Goal: Task Accomplishment & Management: Complete application form

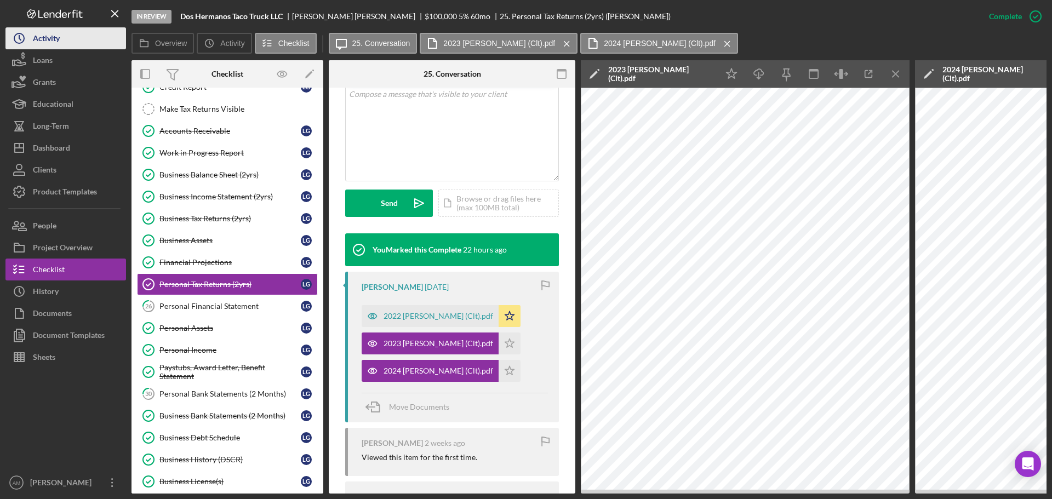
scroll to position [88, 0]
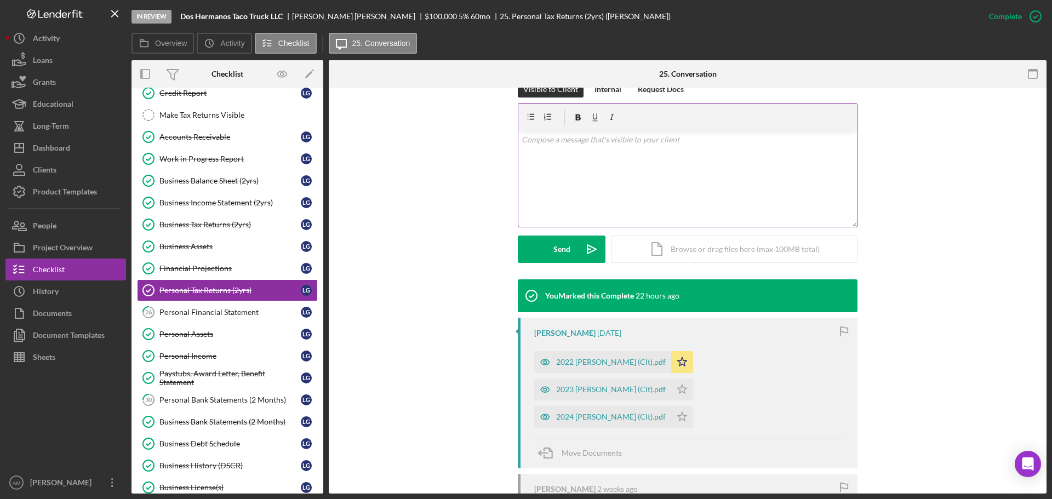
scroll to position [219, 0]
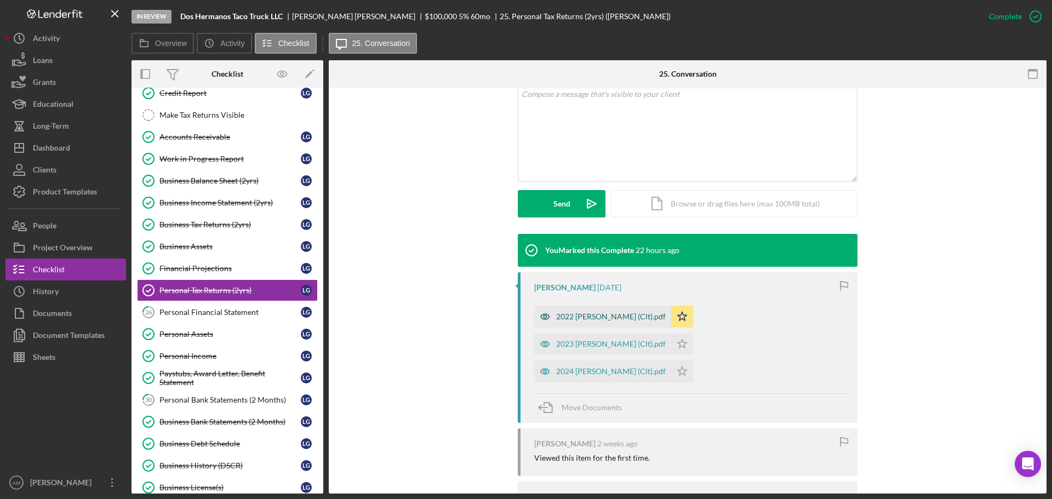
click at [581, 317] on div "2022 [PERSON_NAME] (Clt).pdf" at bounding box center [611, 316] width 110 height 9
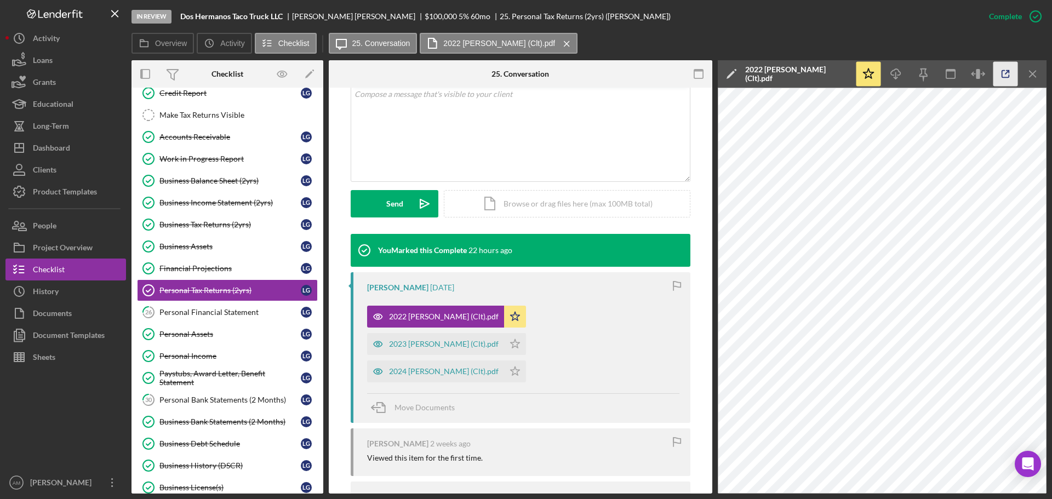
click at [1003, 74] on icon "button" at bounding box center [1006, 74] width 25 height 25
click at [212, 201] on div "Business Income Statement (2yrs)" at bounding box center [229, 202] width 141 height 9
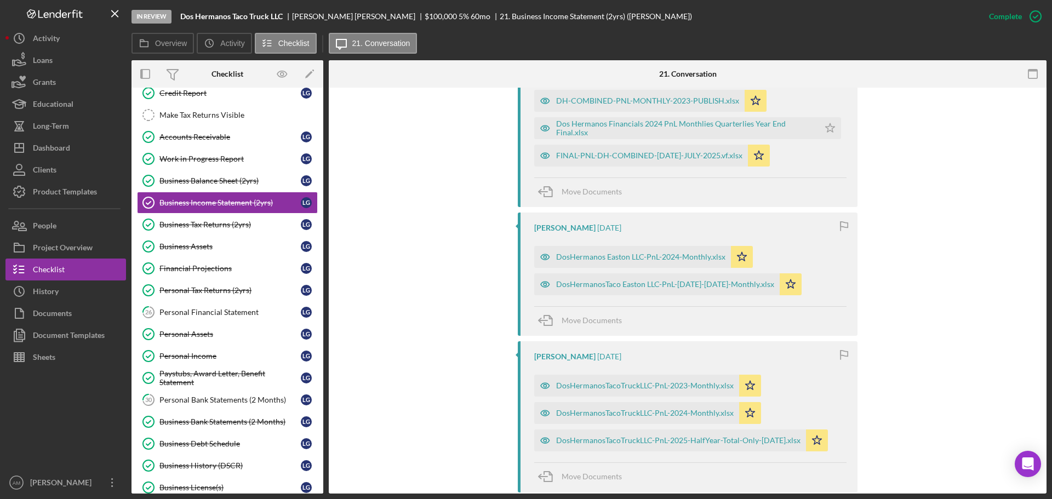
scroll to position [548, 0]
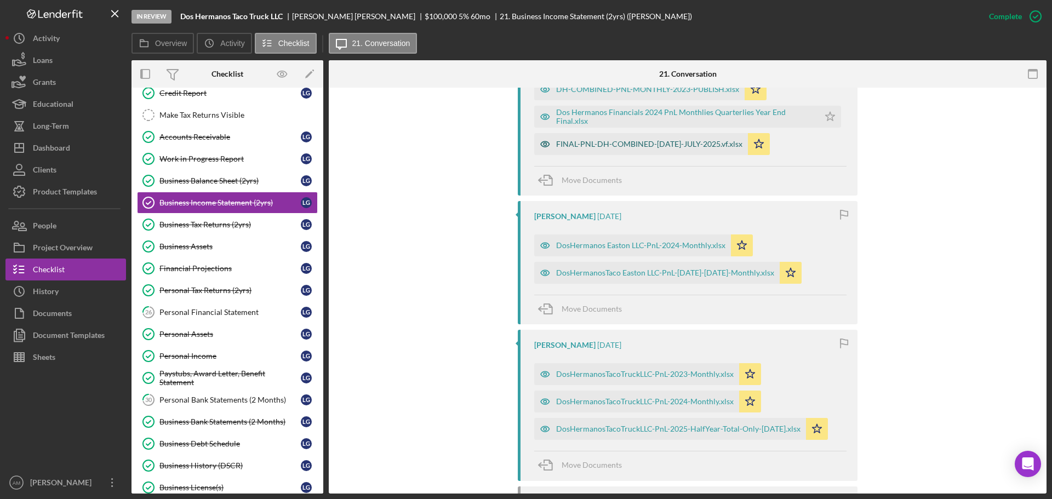
click at [598, 144] on div "FINAL-PNL-DH-COMBINED-JAN2025-JULY-2025.vf.xlsx" at bounding box center [649, 144] width 186 height 9
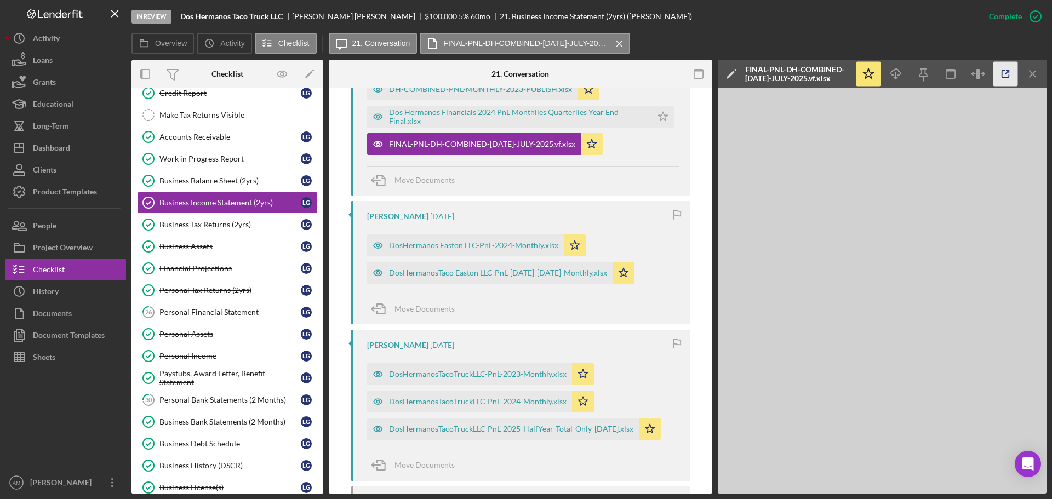
click at [1004, 75] on icon "button" at bounding box center [1006, 74] width 25 height 25
click at [514, 429] on div "DosHermanosTacoTruckLLC-PnL-2025-HalfYear-Total-Only-June2025.xlsx" at bounding box center [511, 429] width 244 height 9
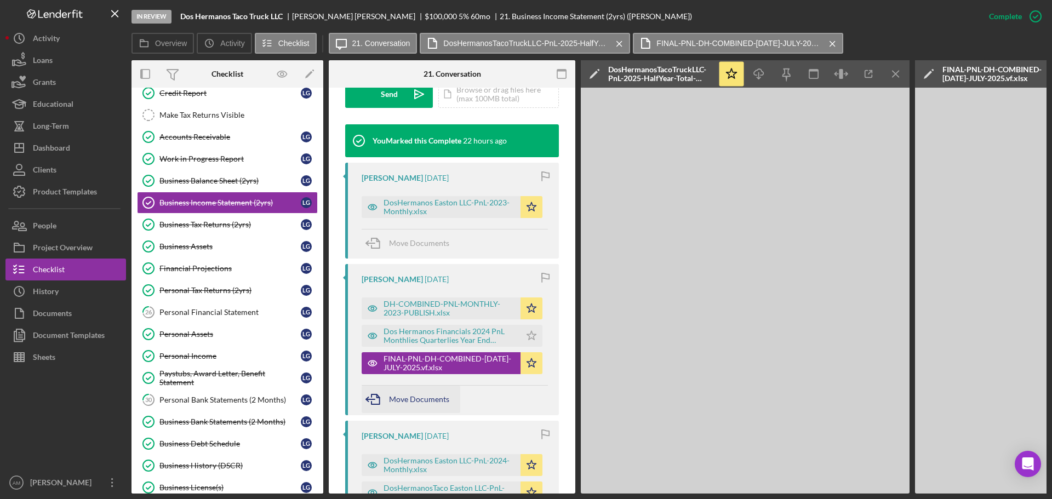
scroll to position [450, 0]
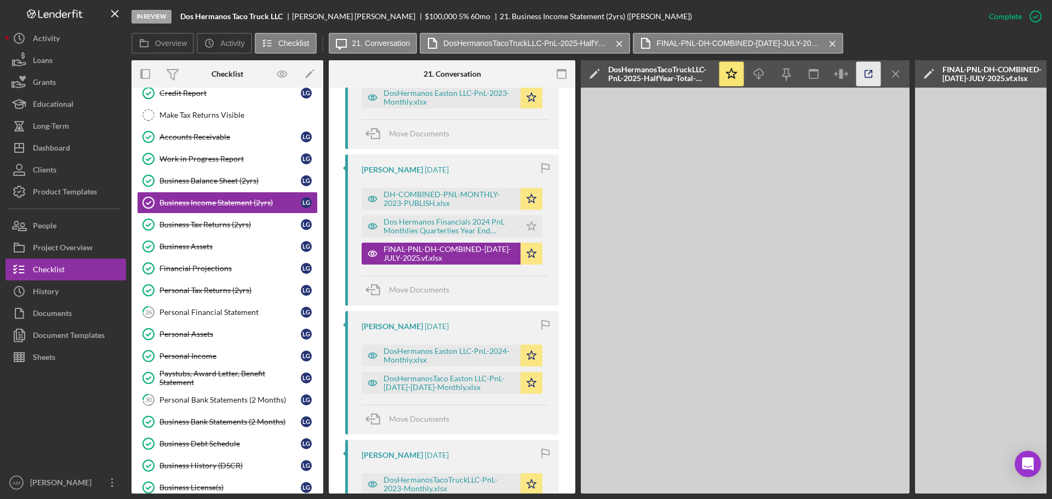
click at [866, 74] on icon "button" at bounding box center [869, 74] width 25 height 25
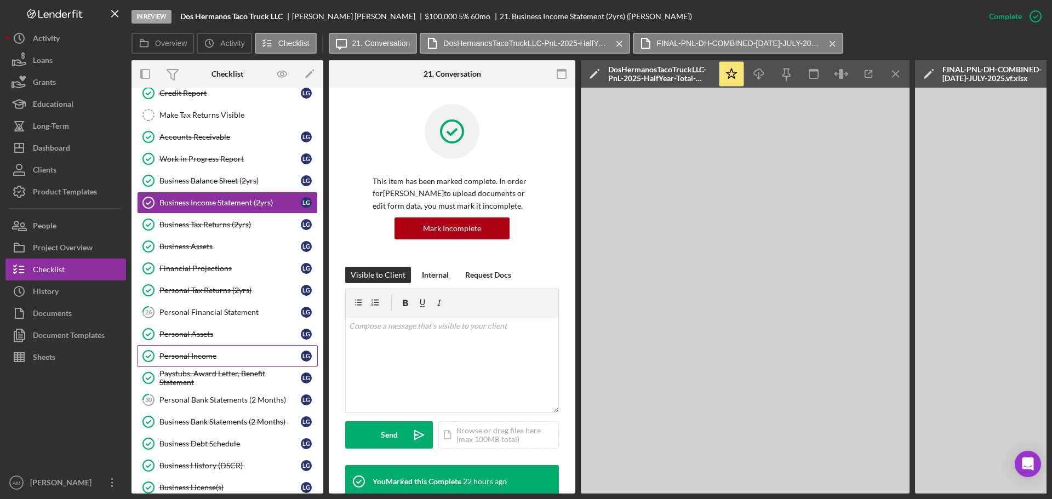
scroll to position [450, 0]
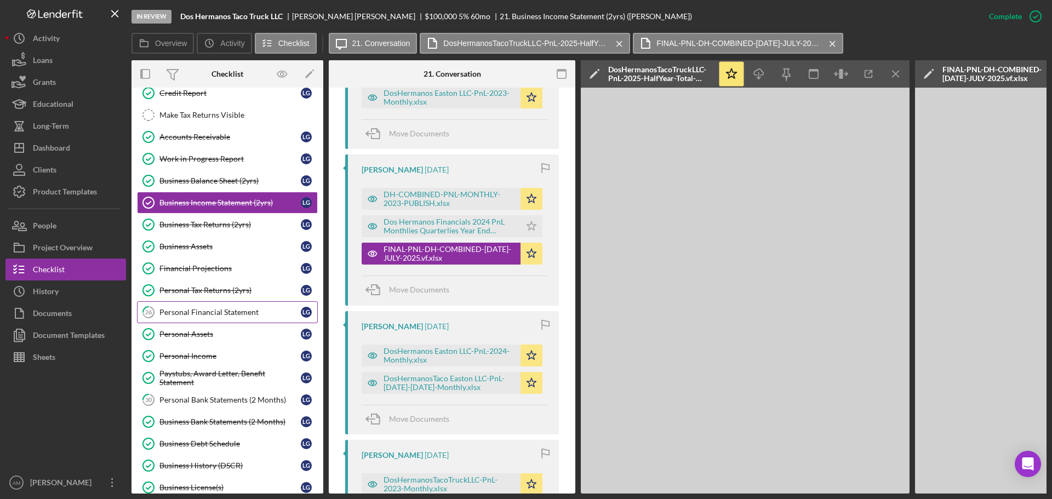
click at [220, 311] on div "Personal Financial Statement" at bounding box center [229, 312] width 141 height 9
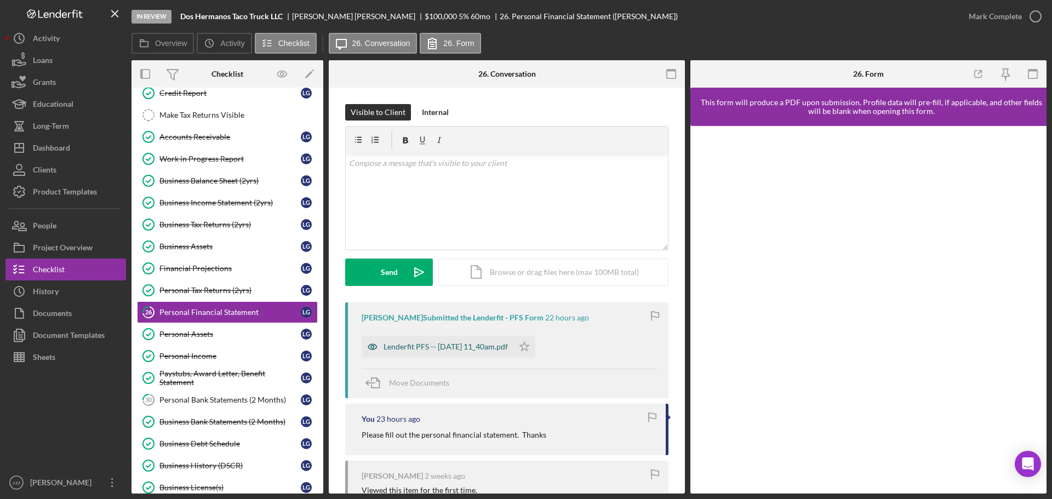
click at [430, 345] on div "Lenderfit PFS -- 2025-09-25 11_40am.pdf" at bounding box center [446, 347] width 124 height 9
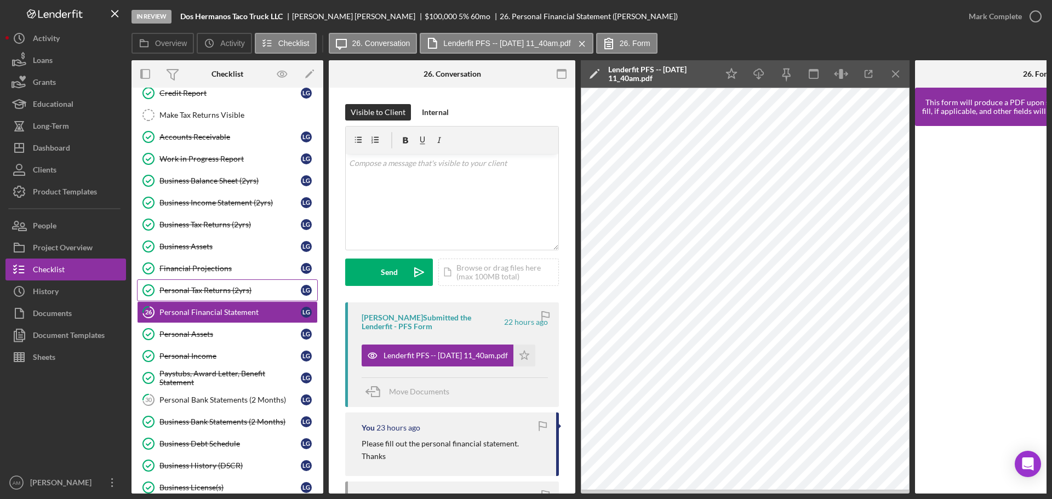
click at [197, 291] on div "Personal Tax Returns (2yrs)" at bounding box center [229, 290] width 141 height 9
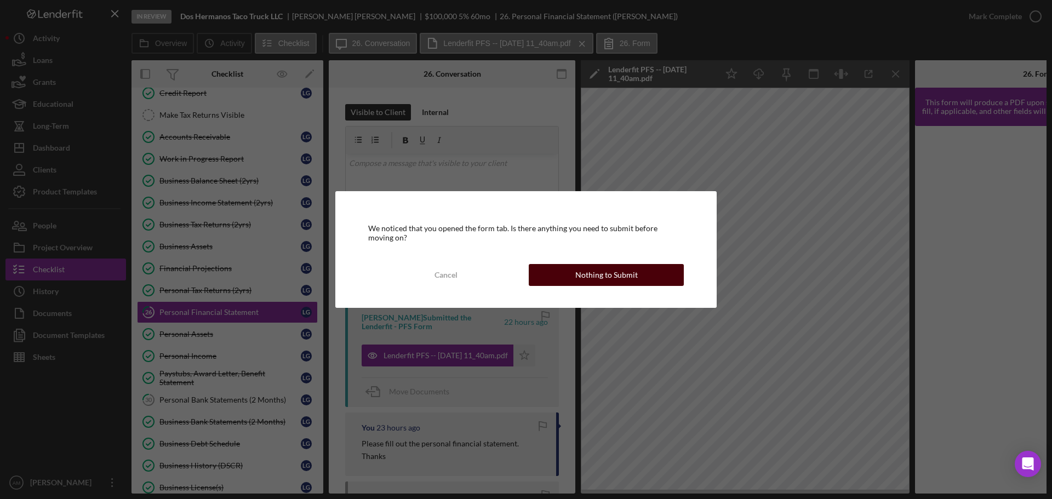
click at [601, 274] on div "Nothing to Submit" at bounding box center [606, 275] width 62 height 22
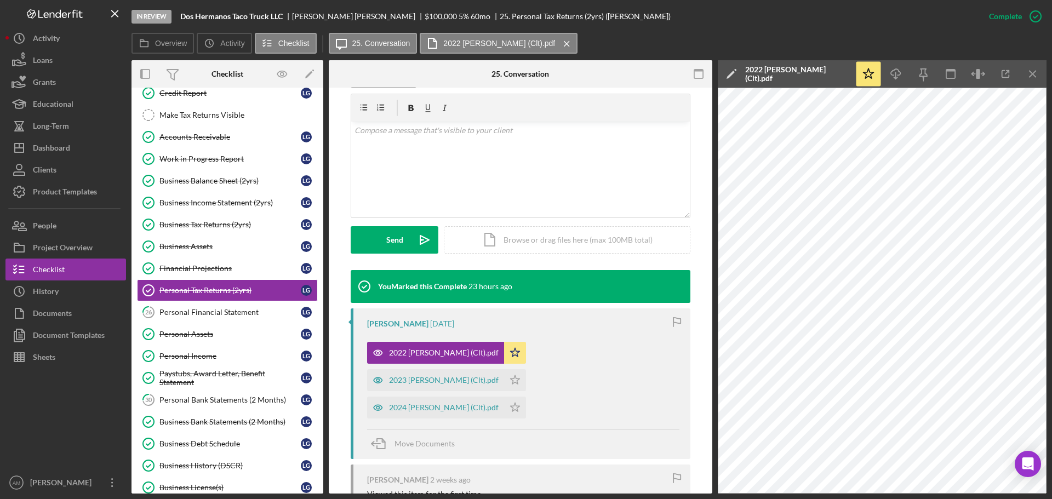
scroll to position [219, 0]
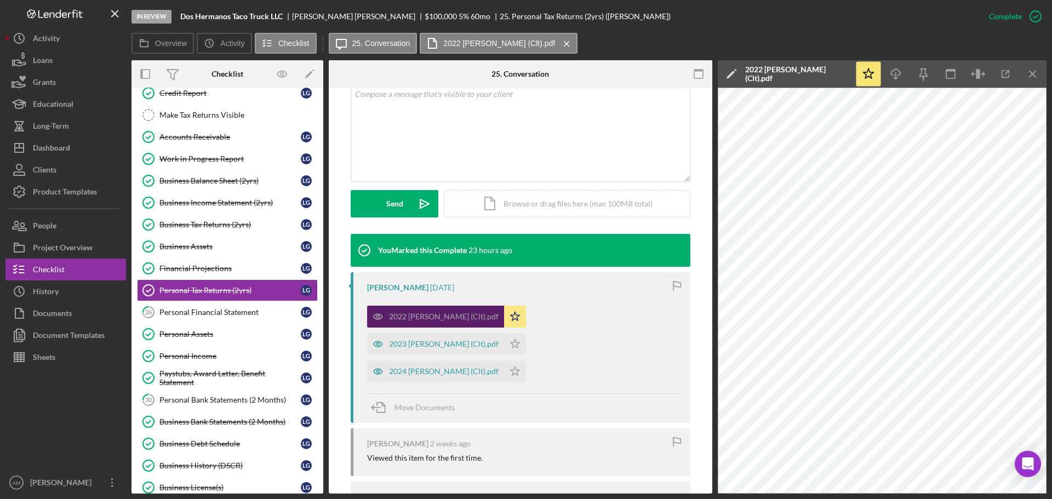
click at [430, 316] on div "2022 Gutierrez, Lisa (Clt).pdf" at bounding box center [444, 316] width 110 height 9
click at [1005, 72] on icon "button" at bounding box center [1006, 74] width 25 height 25
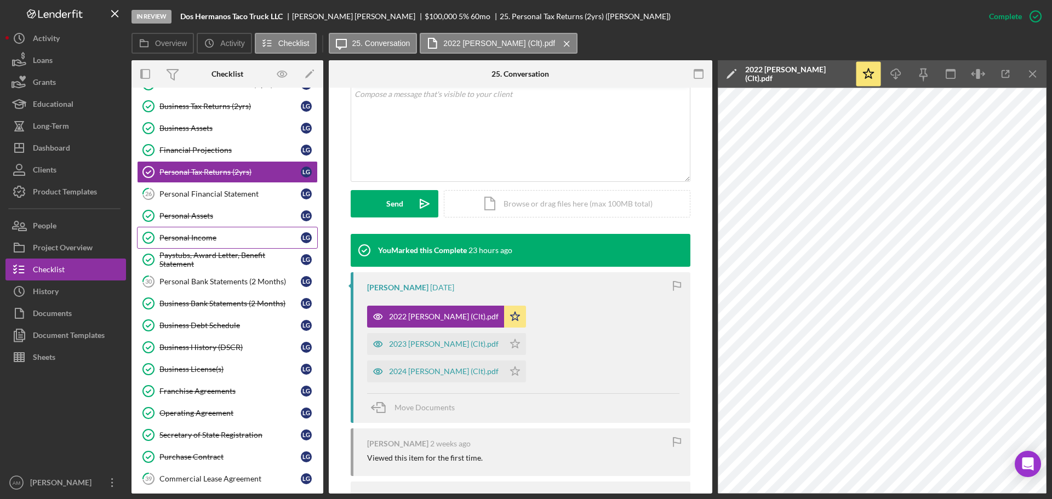
scroll to position [192, 0]
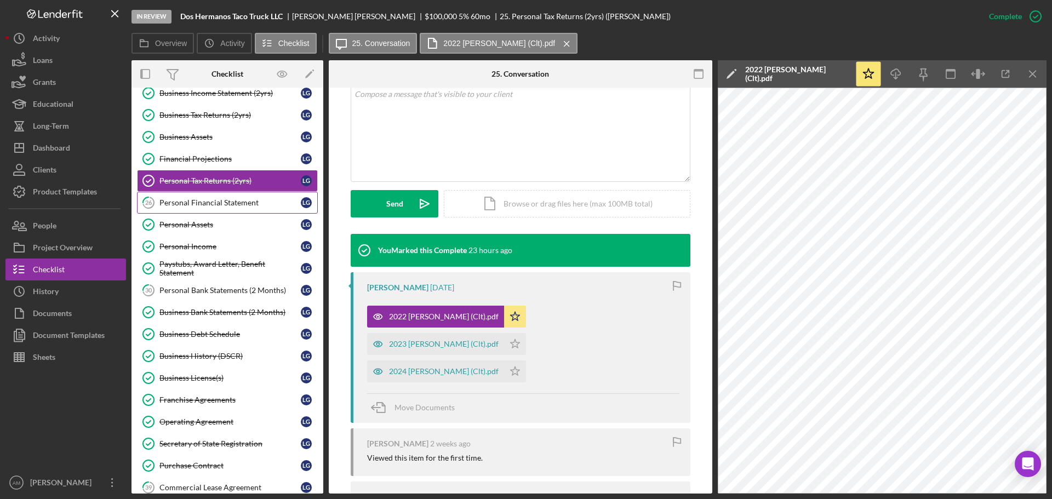
click at [193, 201] on div "Personal Financial Statement" at bounding box center [229, 202] width 141 height 9
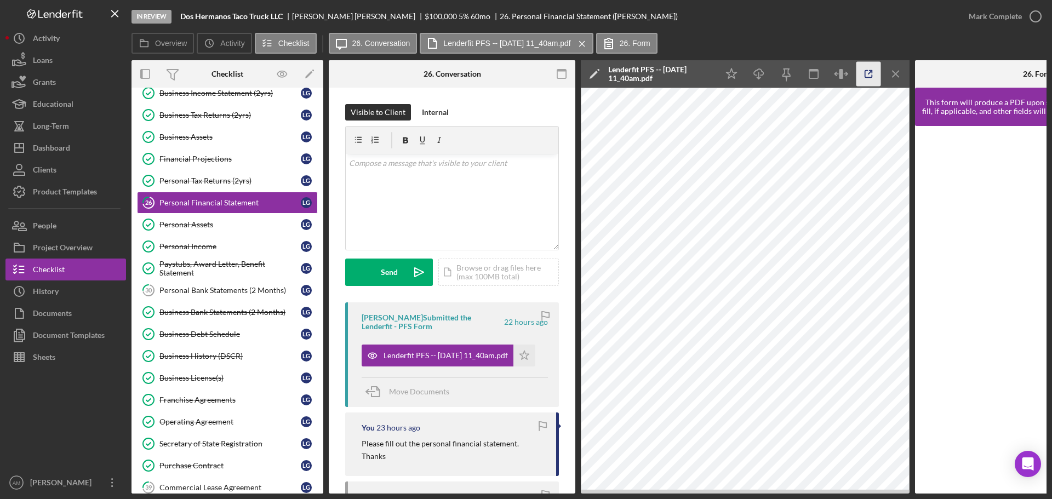
click at [866, 72] on icon "button" at bounding box center [869, 74] width 25 height 25
click at [49, 267] on div "Checklist" at bounding box center [49, 271] width 32 height 25
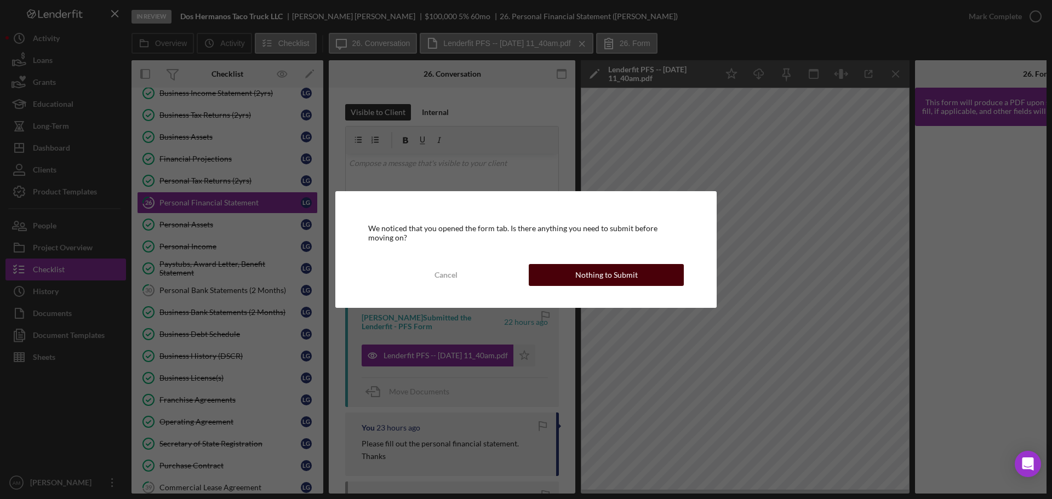
click at [603, 276] on div "Nothing to Submit" at bounding box center [606, 275] width 62 height 22
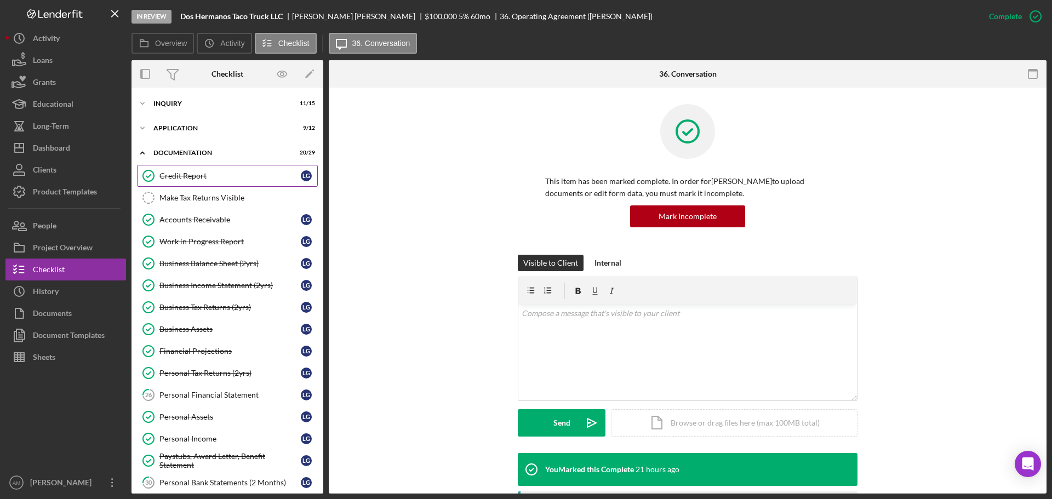
click at [195, 174] on div "Credit Report" at bounding box center [229, 176] width 141 height 9
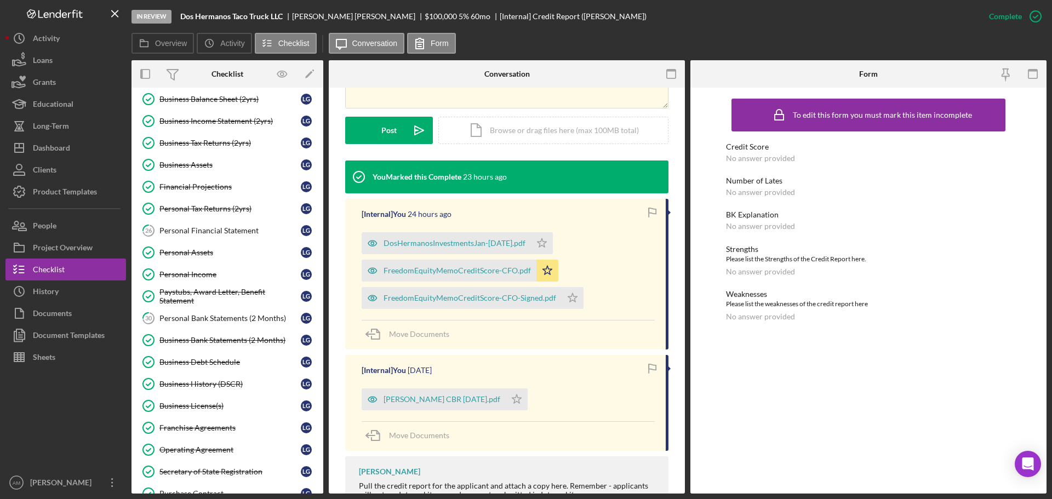
scroll to position [274, 0]
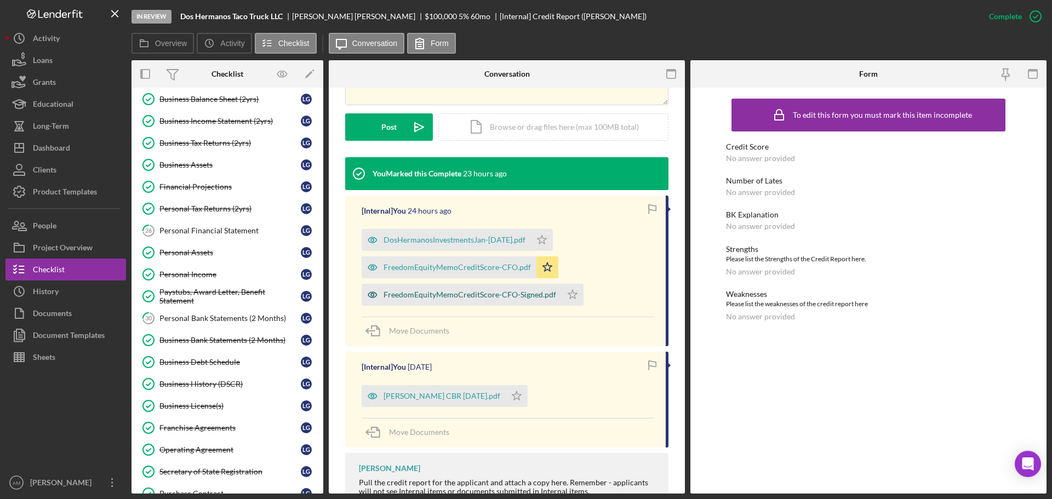
click at [491, 293] on div "FreedomEquityMemoCreditScore-CFO-Signed.pdf" at bounding box center [470, 294] width 173 height 9
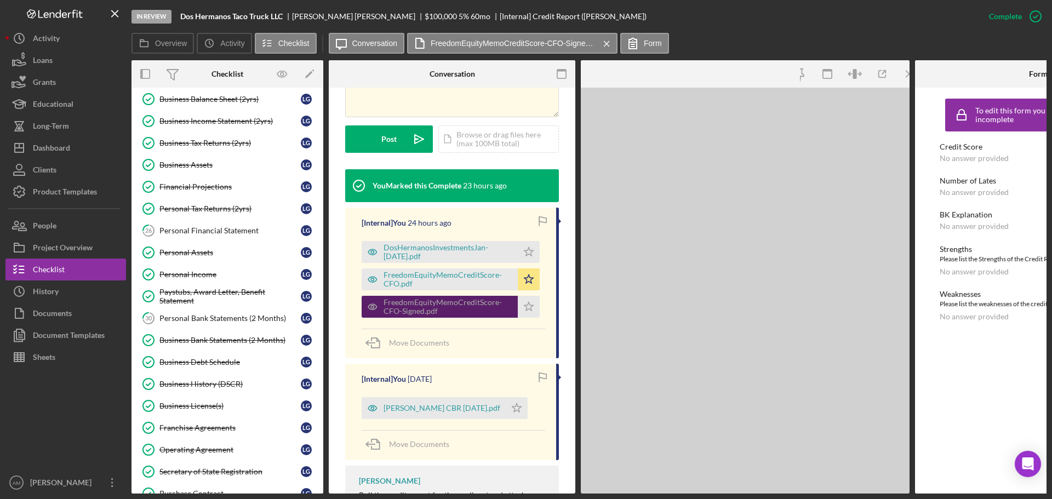
scroll to position [286, 0]
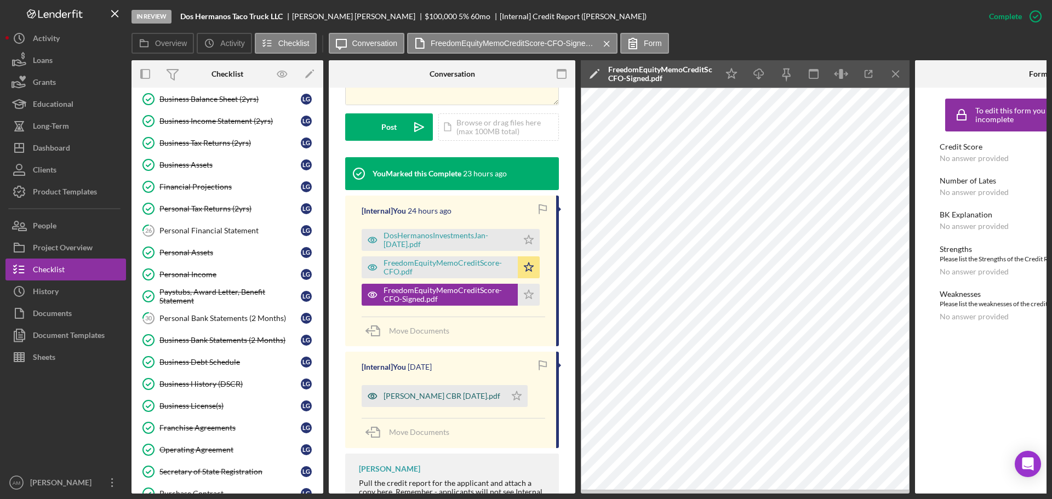
click at [437, 396] on div "Lisa Gutierrez CBR 9-18-2025.pdf" at bounding box center [442, 396] width 117 height 9
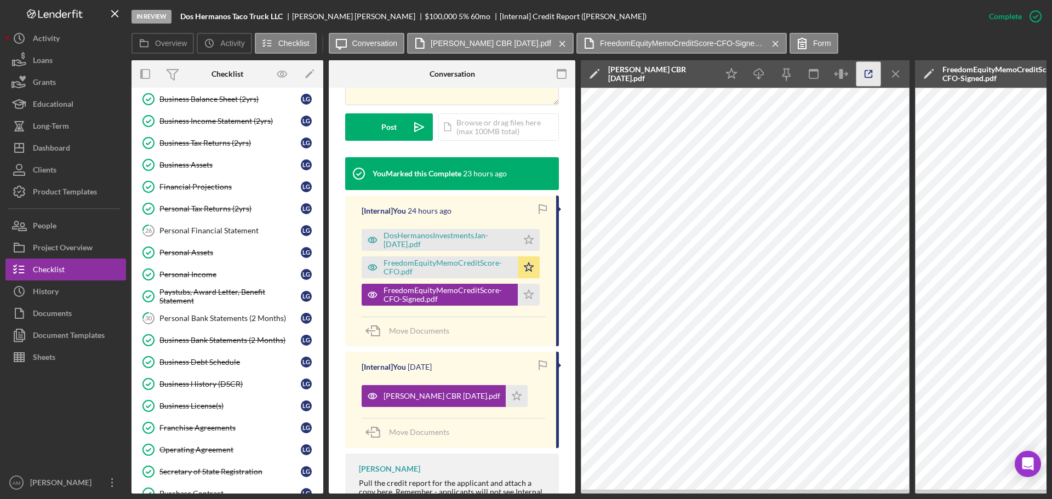
click at [865, 76] on icon "button" at bounding box center [868, 74] width 7 height 7
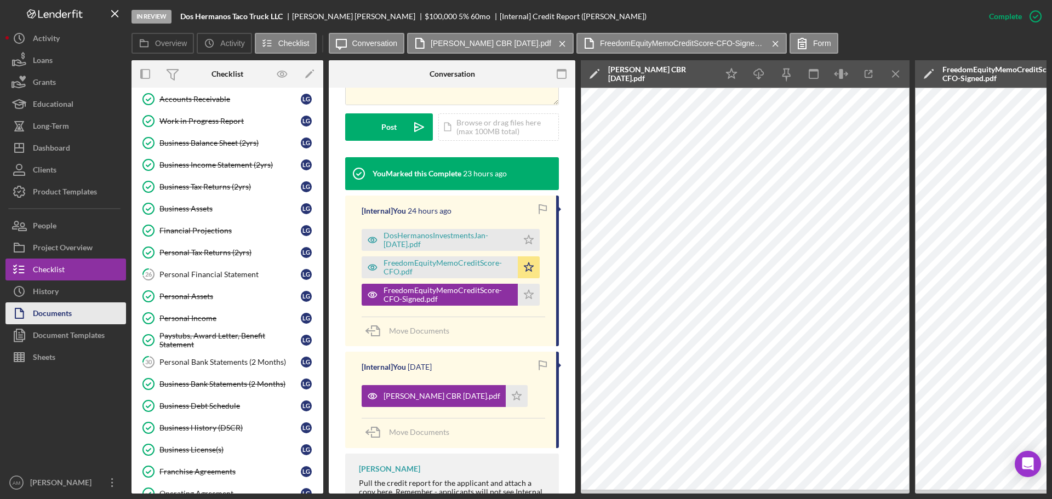
scroll to position [110, 0]
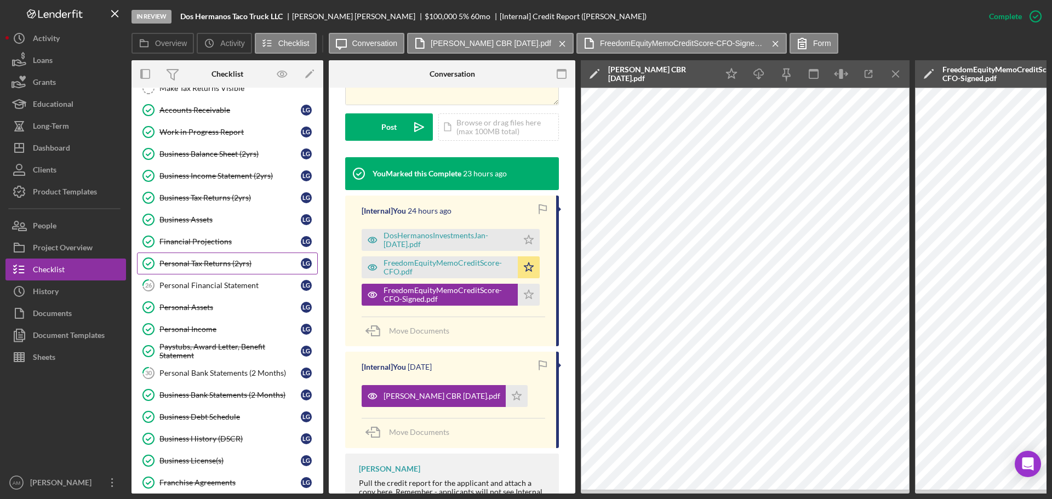
click at [192, 264] on div "Personal Tax Returns (2yrs)" at bounding box center [229, 263] width 141 height 9
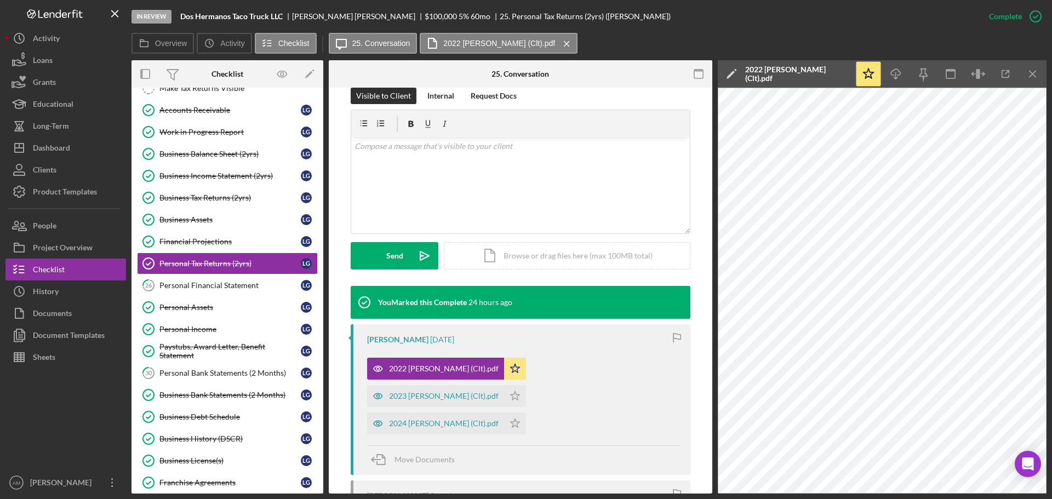
scroll to position [164, 0]
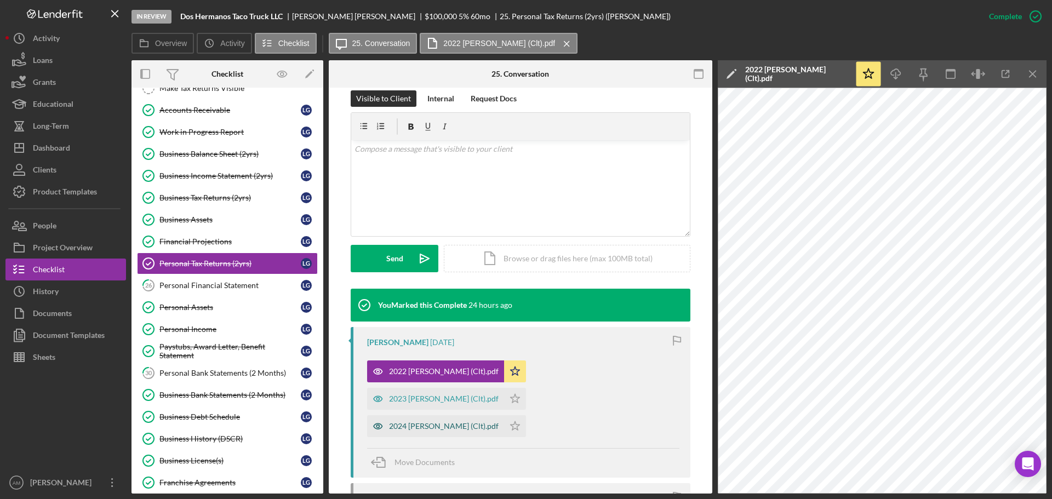
click at [415, 422] on div "2024 Gutierrez, Lisa (Clt).pdf" at bounding box center [444, 426] width 110 height 9
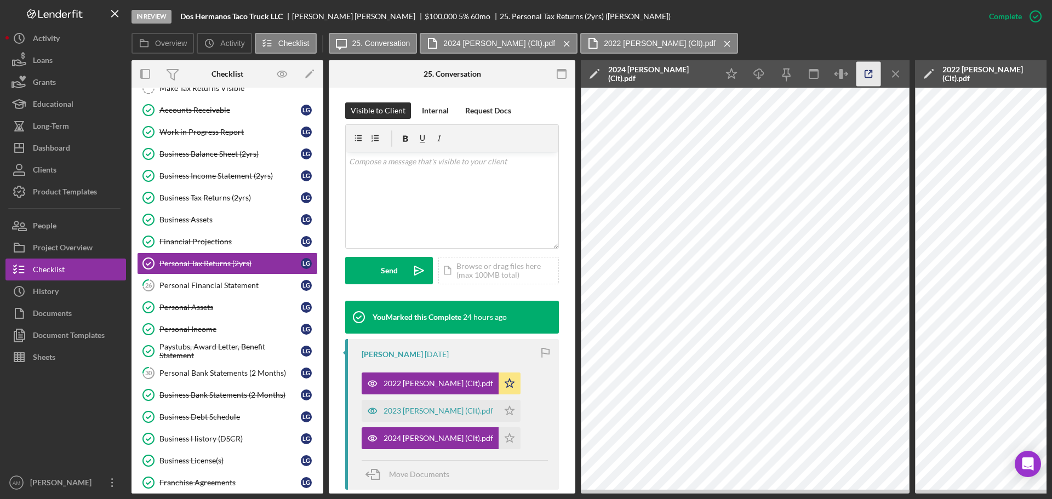
click at [868, 75] on icon "button" at bounding box center [869, 74] width 25 height 25
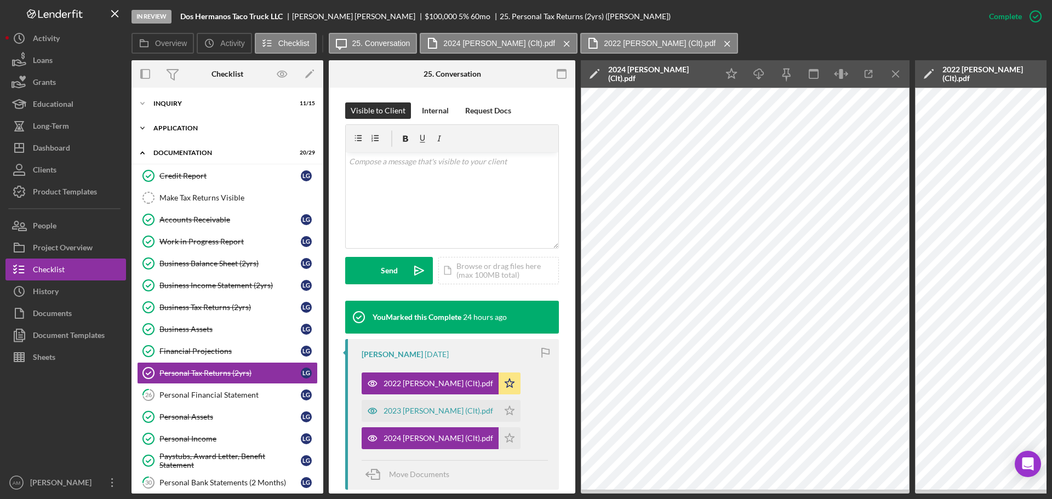
click at [189, 123] on div "Icon/Expander Application 9 / 12" at bounding box center [228, 128] width 192 height 22
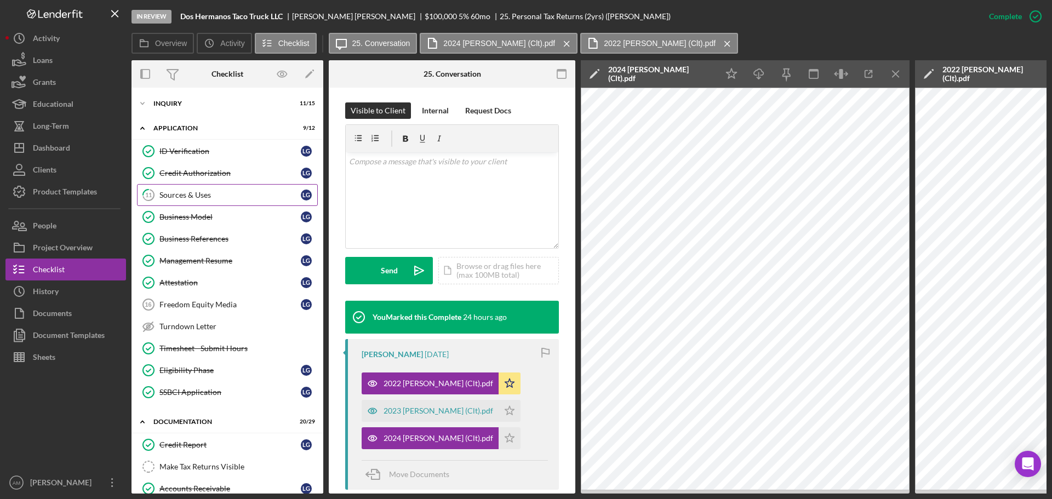
click at [187, 196] on div "Sources & Uses" at bounding box center [229, 195] width 141 height 9
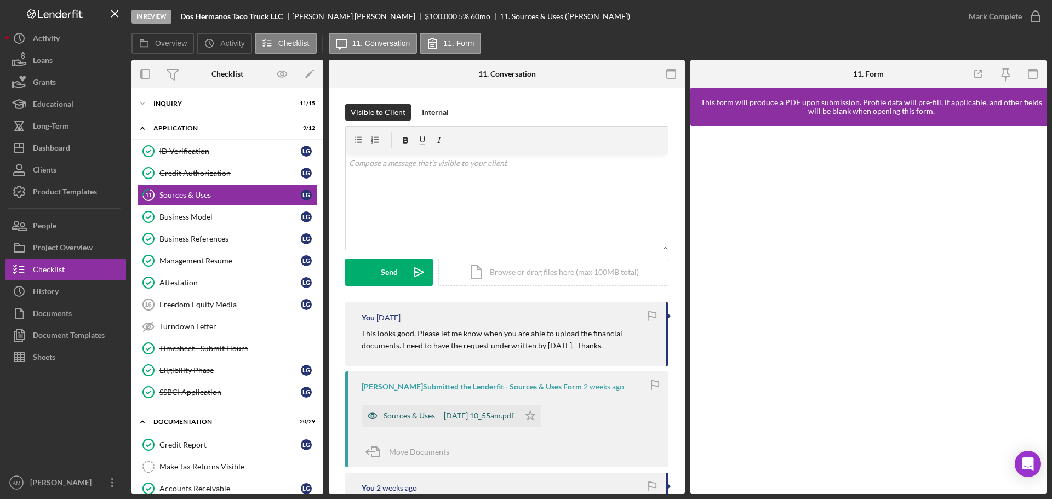
click at [461, 418] on div "Sources & Uses -- [DATE] 10_55am.pdf" at bounding box center [449, 416] width 130 height 9
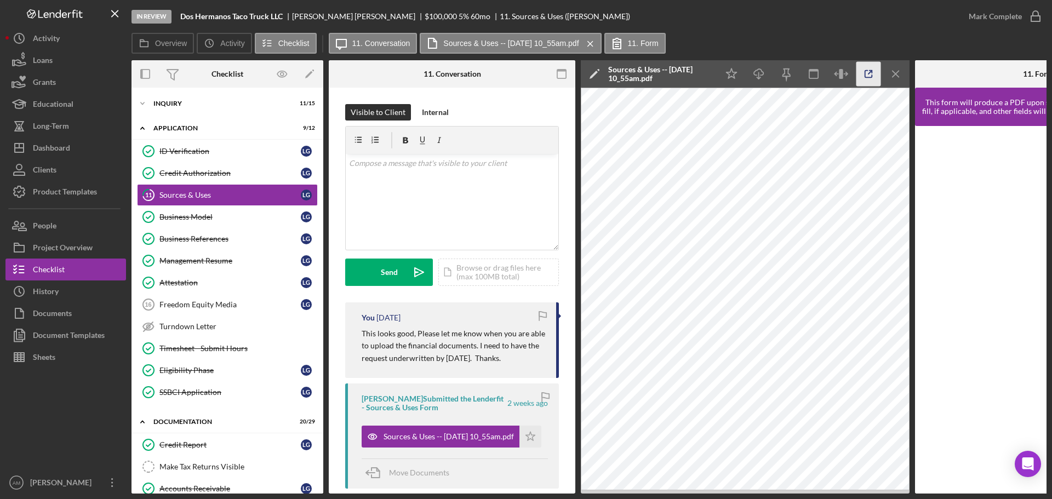
click at [870, 73] on line "button" at bounding box center [870, 72] width 3 height 3
click at [868, 73] on icon "button" at bounding box center [869, 74] width 25 height 25
